Goal: Check status: Check status

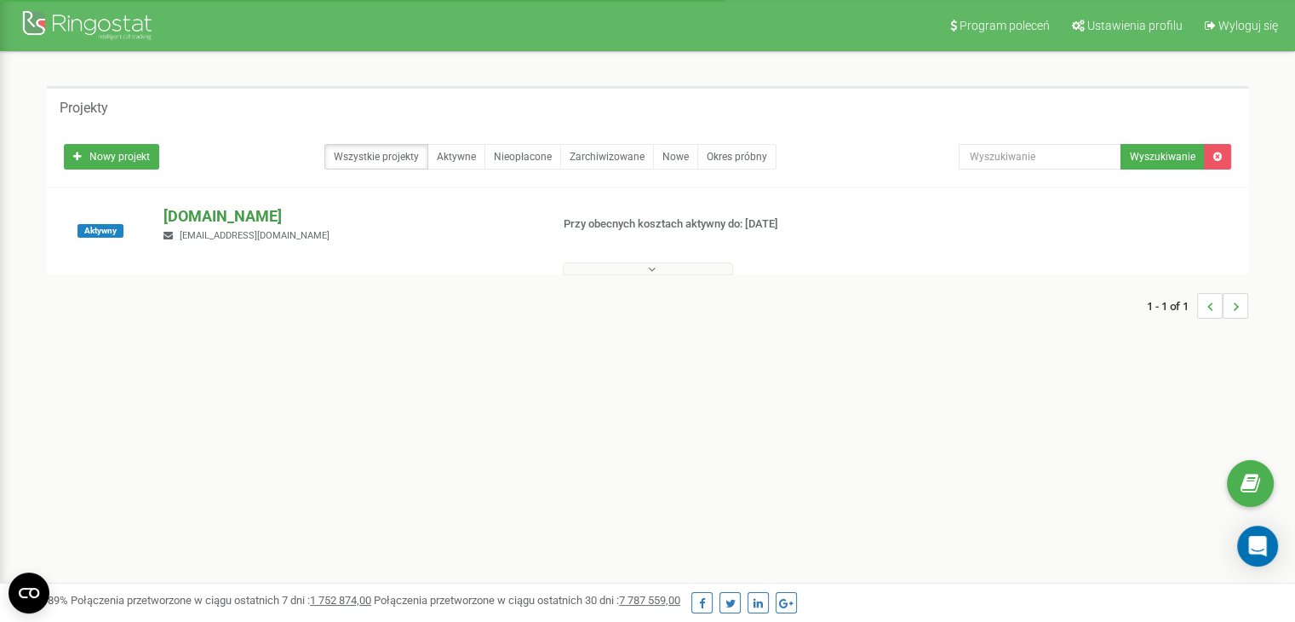
click at [217, 219] on p "[DOMAIN_NAME]" at bounding box center [350, 216] width 372 height 22
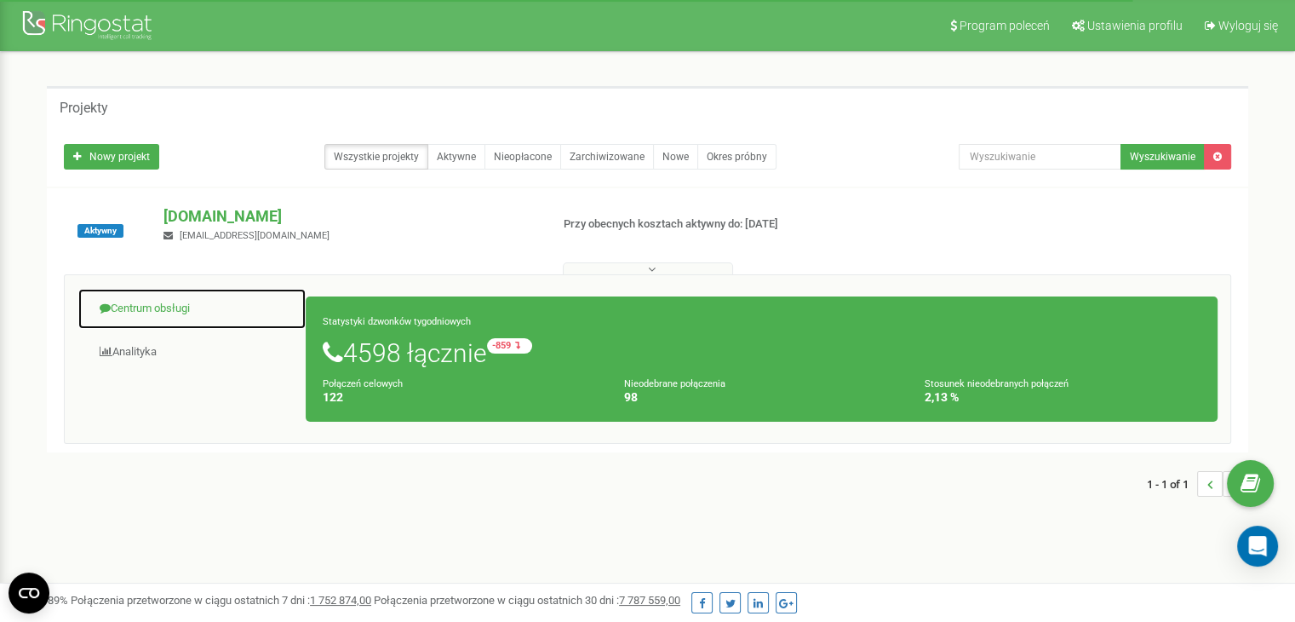
click at [158, 302] on link "Centrum obsługi" at bounding box center [192, 309] width 229 height 42
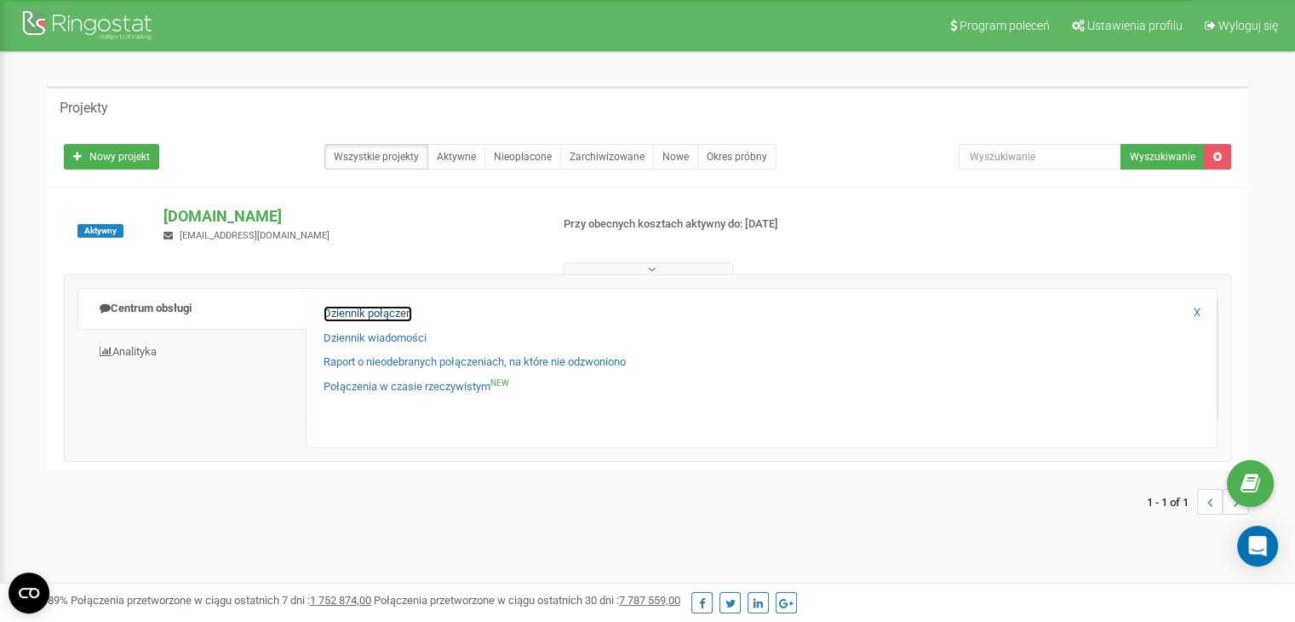
click at [397, 311] on link "Dziennik połączeń" at bounding box center [368, 314] width 89 height 16
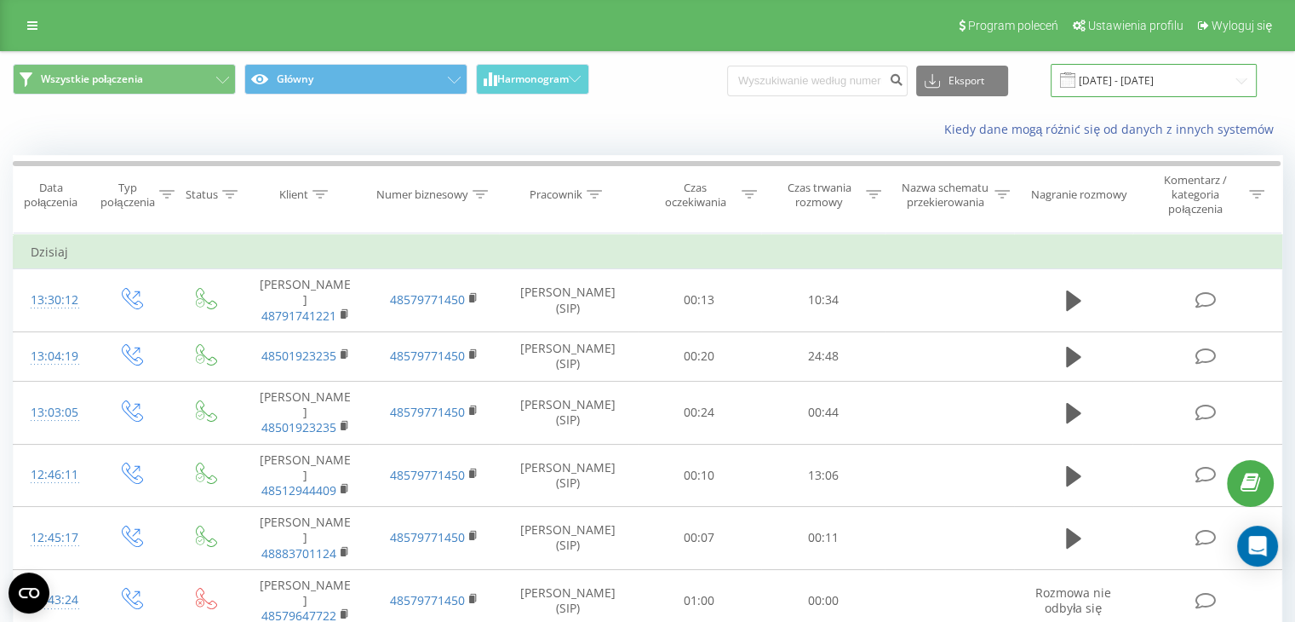
click at [1159, 89] on input "21.07.2025 - 21.08.2025" at bounding box center [1154, 80] width 206 height 33
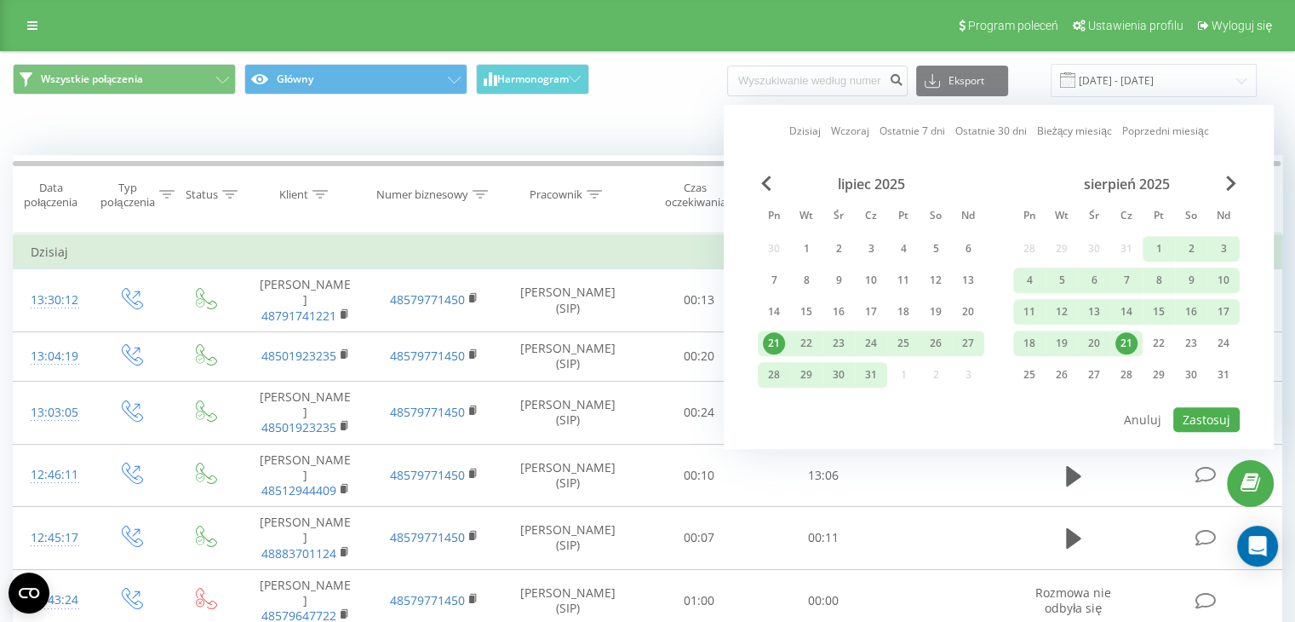
click at [1123, 342] on div "21" at bounding box center [1127, 343] width 22 height 22
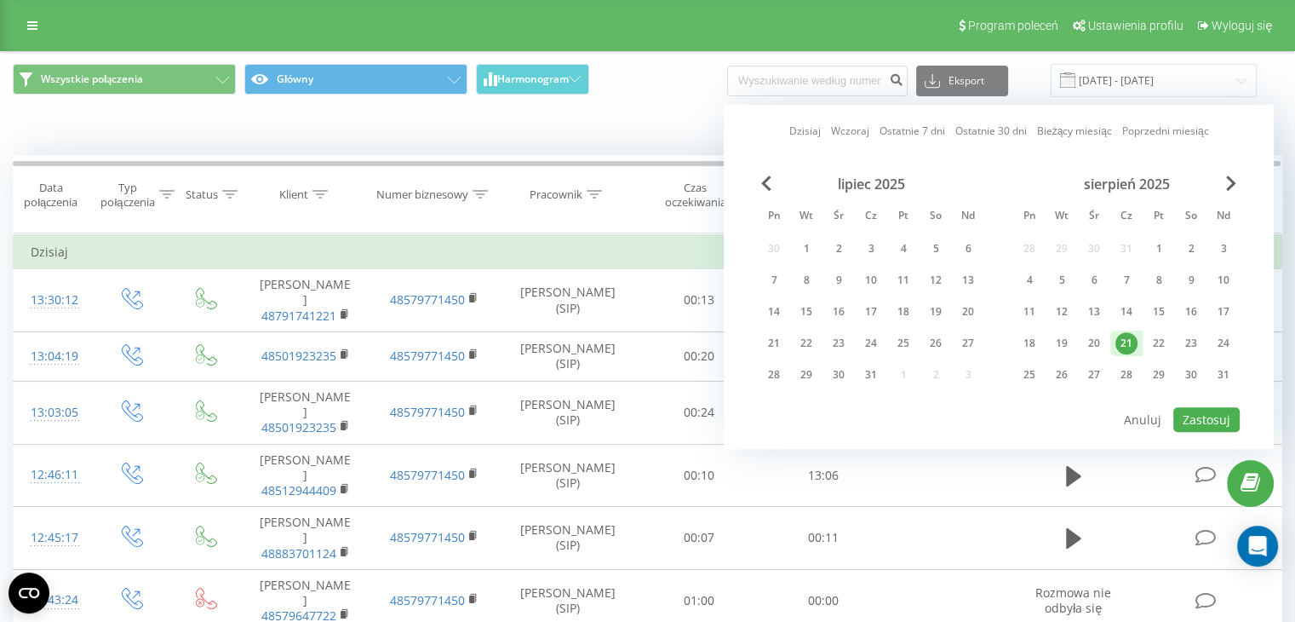
click at [1123, 342] on div "21" at bounding box center [1127, 343] width 22 height 22
click at [1183, 417] on button "Zastosuj" at bounding box center [1207, 419] width 66 height 25
type input "21.08.2025 - 21.08.2025"
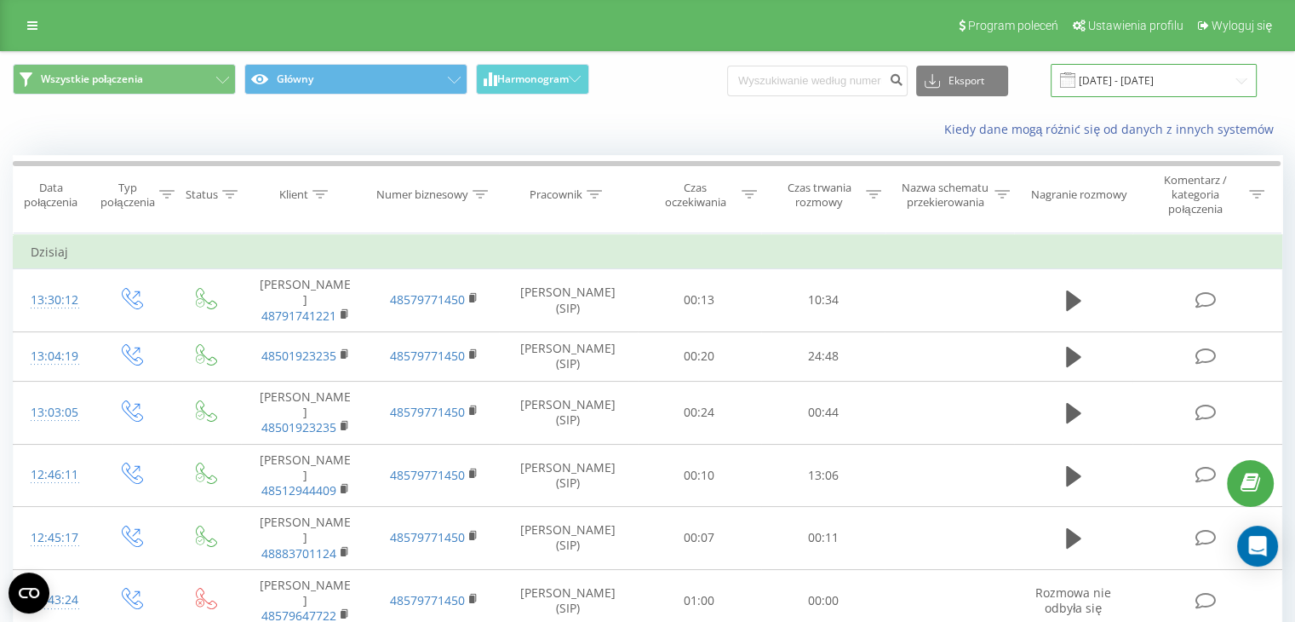
click at [1120, 83] on input "21.08.2025 - 21.08.2025" at bounding box center [1154, 80] width 206 height 33
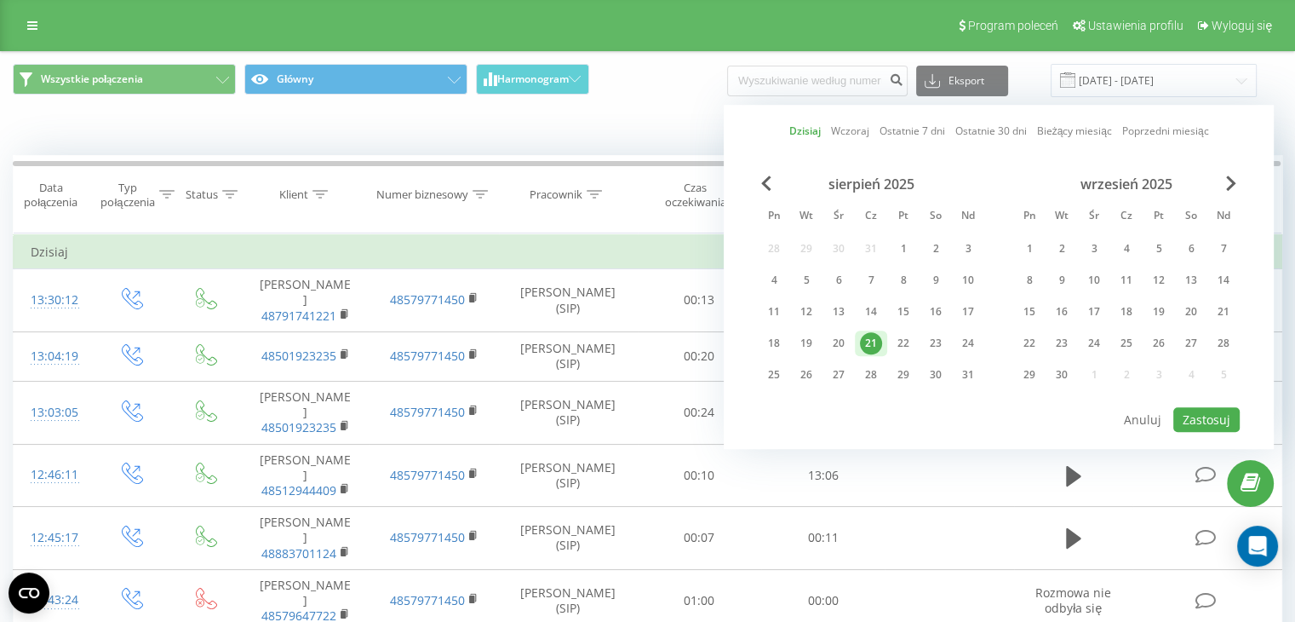
click at [869, 346] on div "21" at bounding box center [871, 343] width 22 height 22
click at [1187, 416] on button "Zastosuj" at bounding box center [1207, 419] width 66 height 25
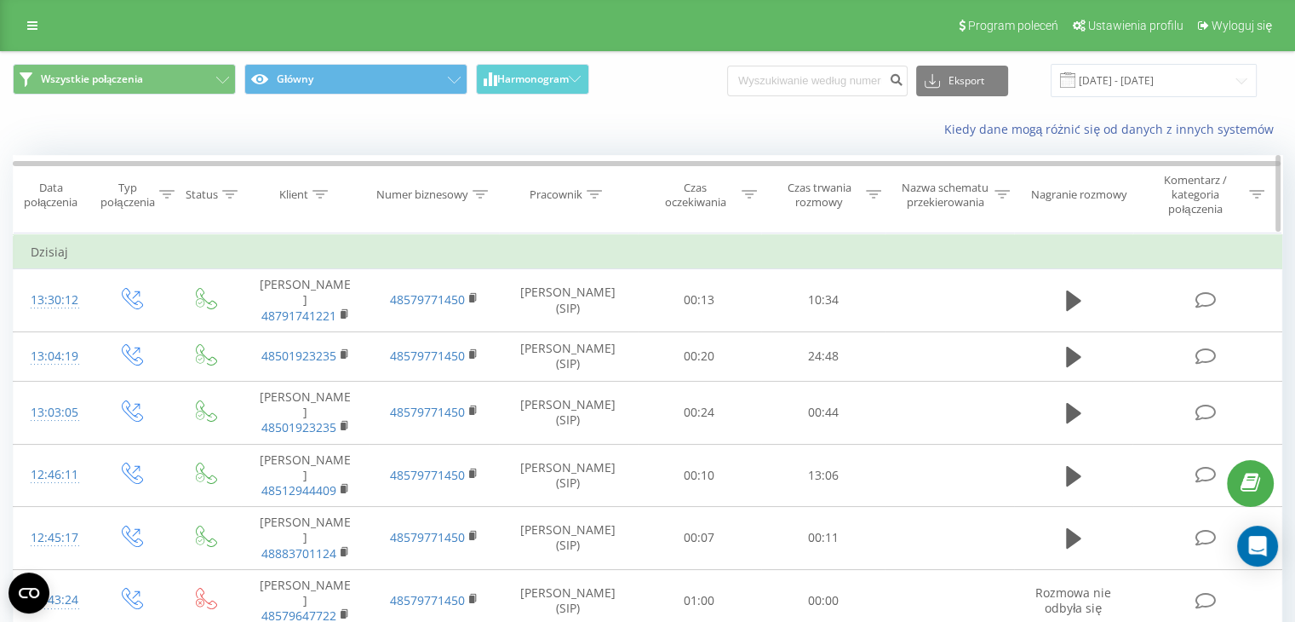
click at [866, 200] on div at bounding box center [873, 194] width 15 height 14
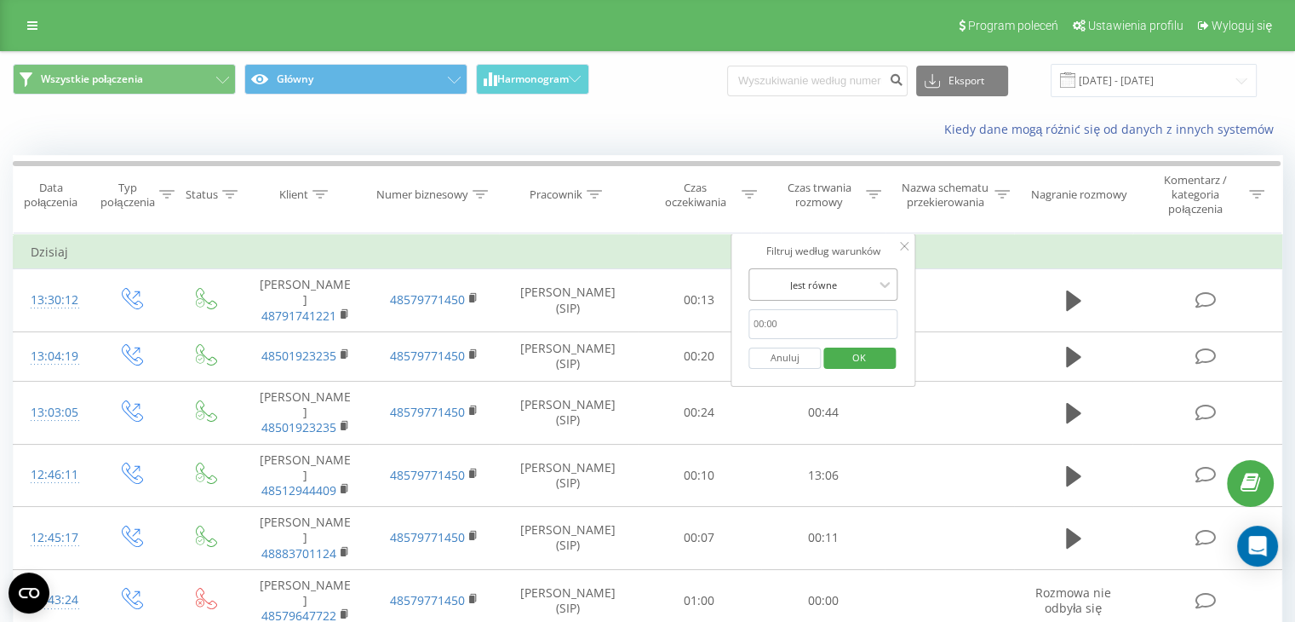
click at [853, 281] on div at bounding box center [814, 285] width 121 height 16
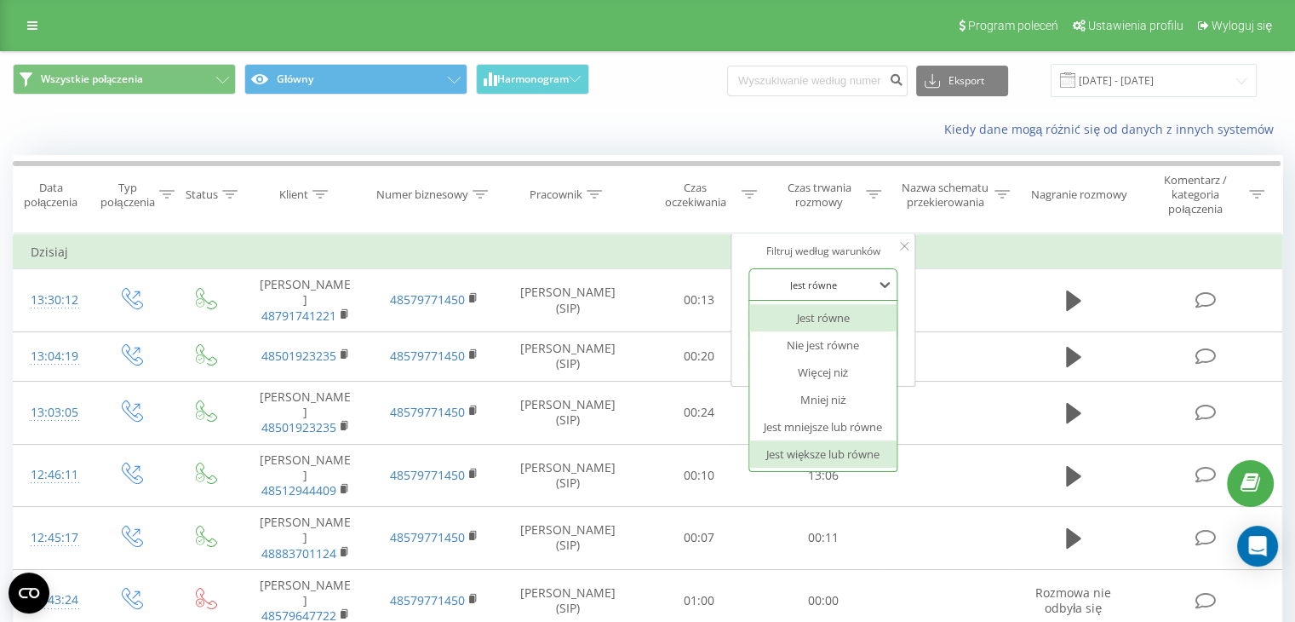
click at [849, 456] on div "Jest większe lub równe" at bounding box center [824, 453] width 148 height 27
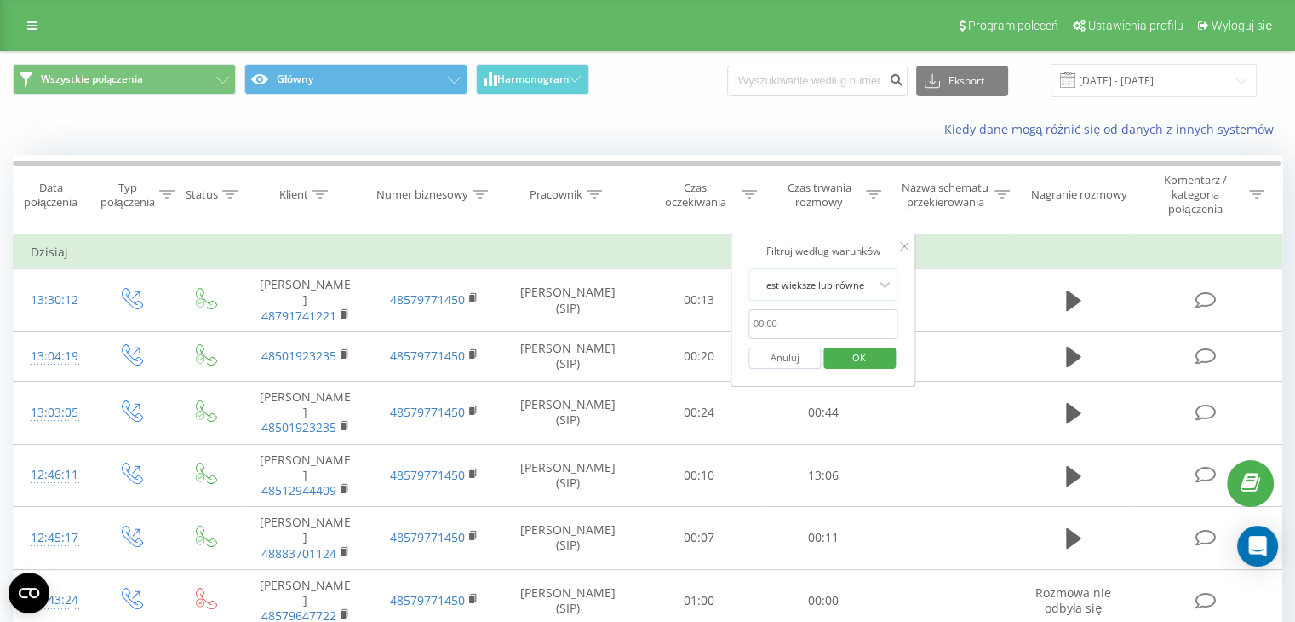
click at [824, 319] on input "text" at bounding box center [824, 324] width 150 height 30
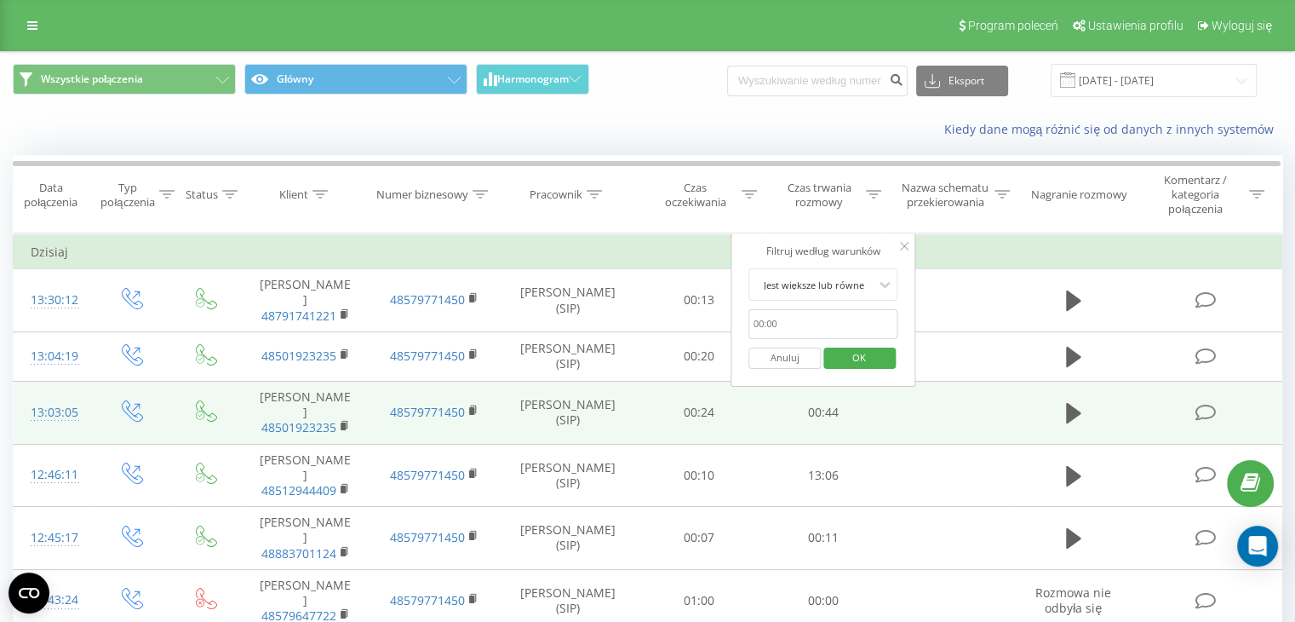
type input "00:20"
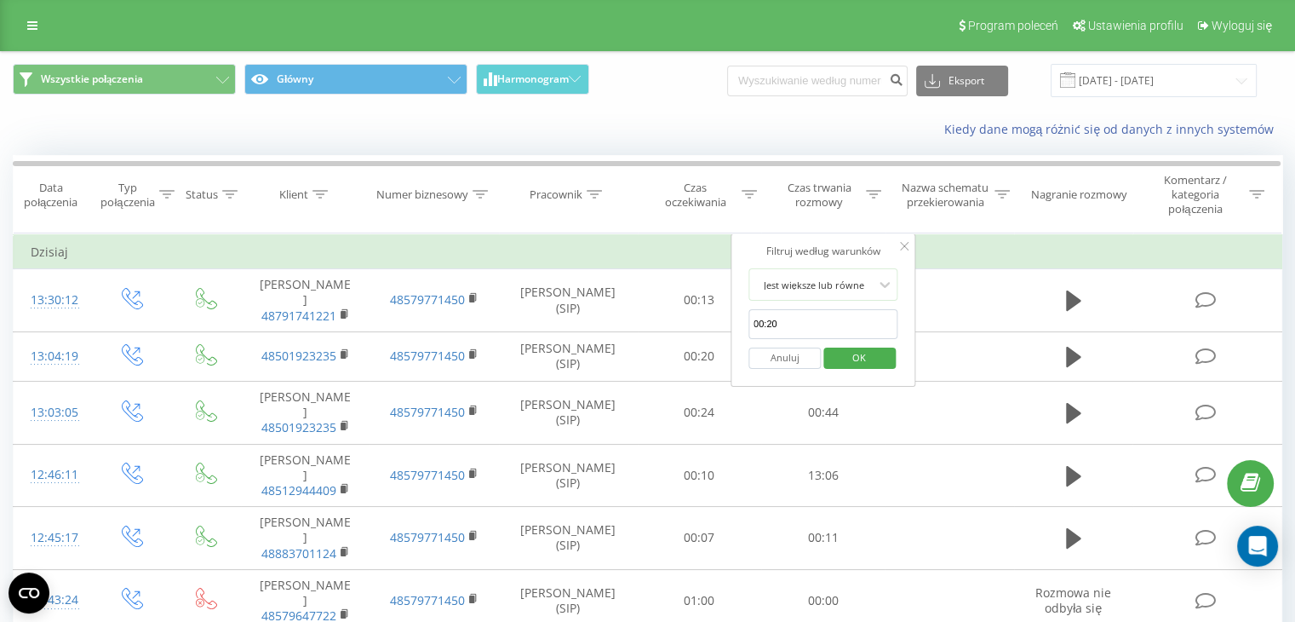
click at [864, 360] on span "OK" at bounding box center [860, 357] width 48 height 26
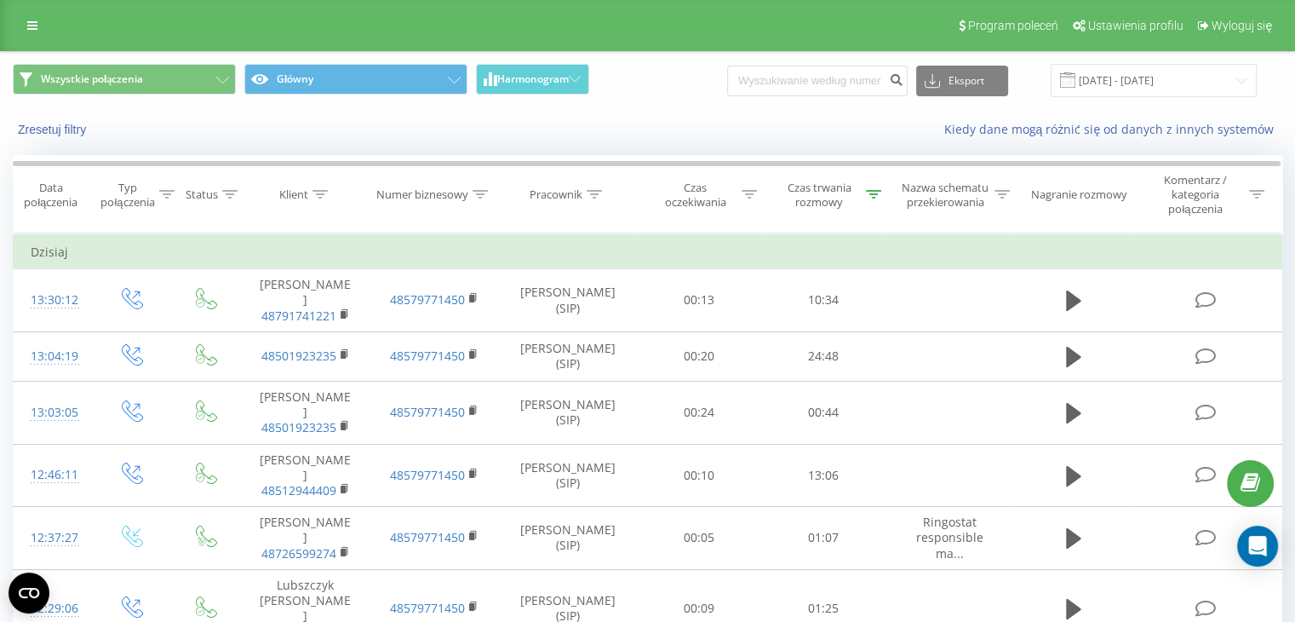
scroll to position [517, 0]
